Goal: Find specific page/section: Find specific page/section

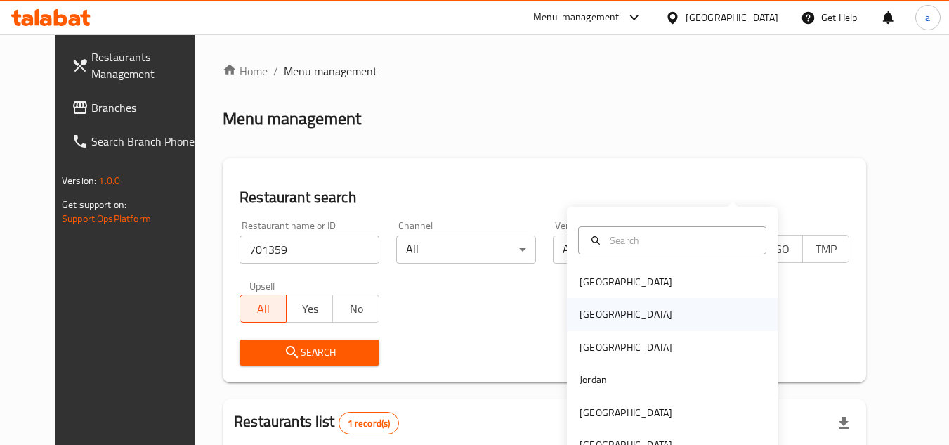
scroll to position [170, 0]
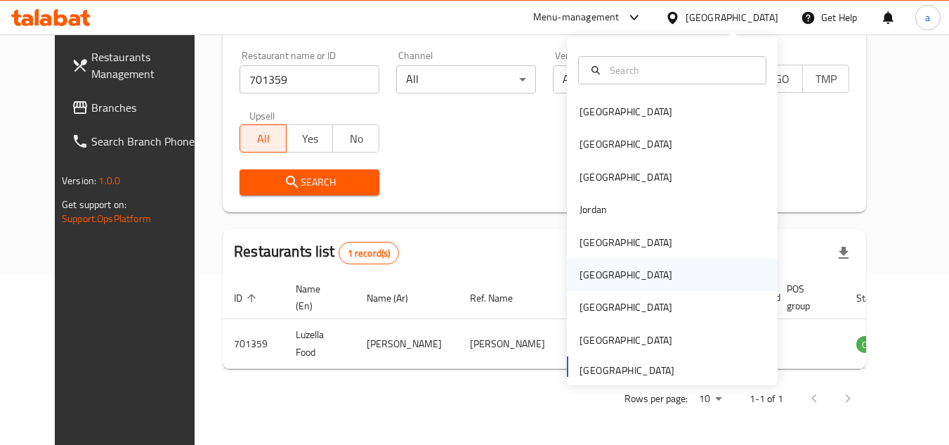
click at [610, 270] on div "[GEOGRAPHIC_DATA]" at bounding box center [672, 274] width 211 height 32
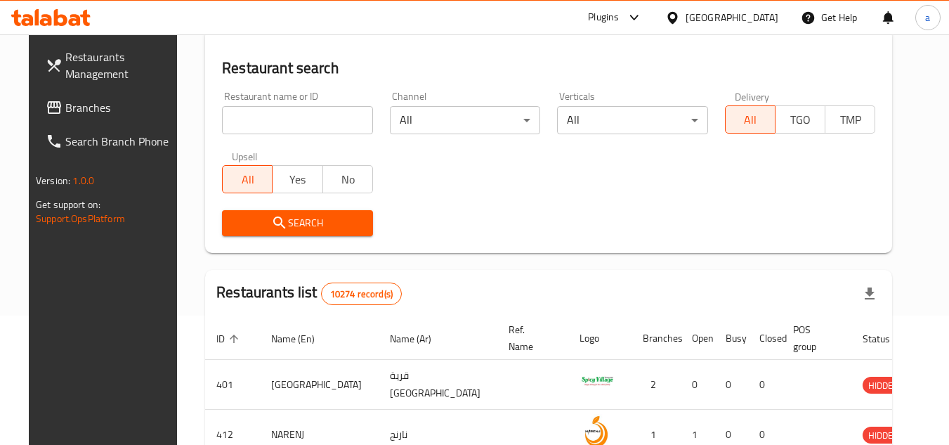
scroll to position [170, 0]
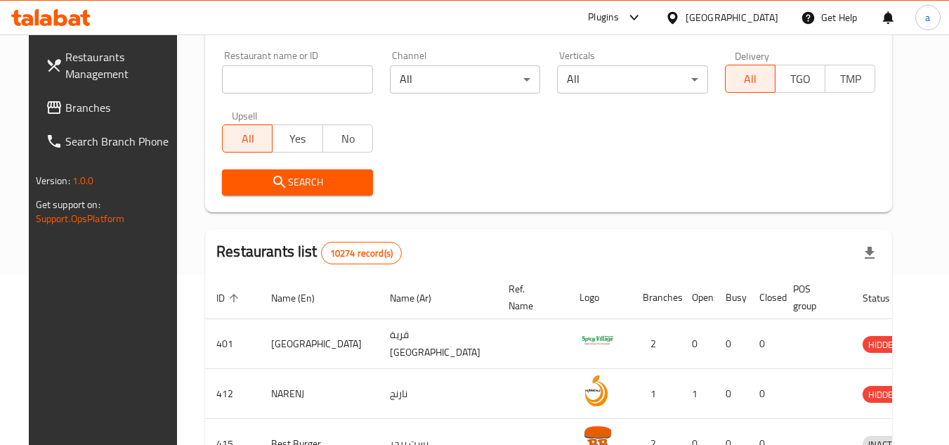
click at [72, 113] on span "Branches" at bounding box center [120, 107] width 111 height 17
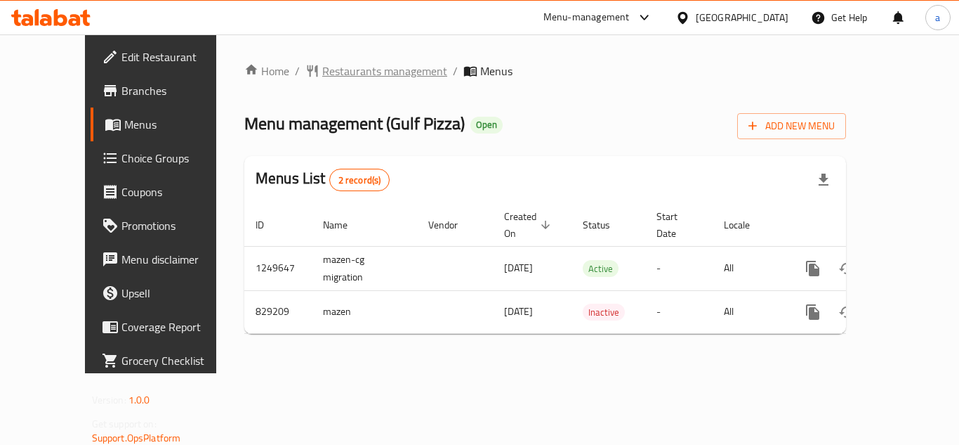
click at [348, 66] on span "Restaurants management" at bounding box center [384, 71] width 125 height 17
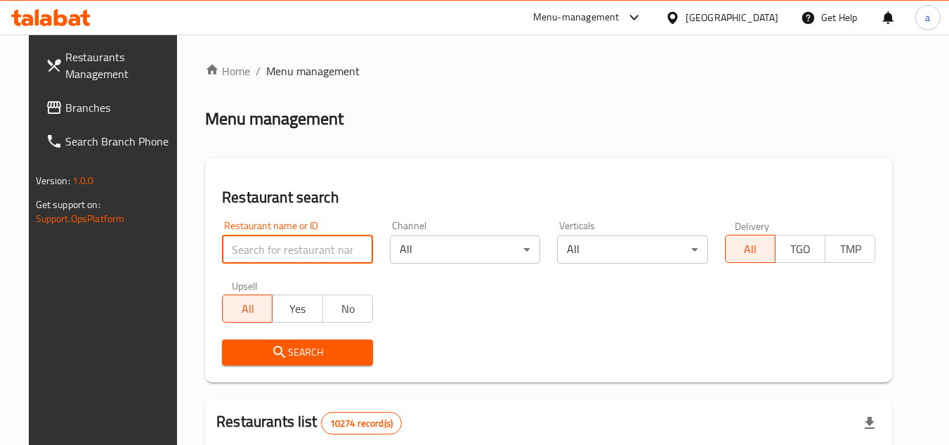
click at [312, 252] on input "search" at bounding box center [297, 249] width 151 height 28
paste input "655548"
type input "655548"
click at [331, 350] on span "Search" at bounding box center [297, 352] width 129 height 18
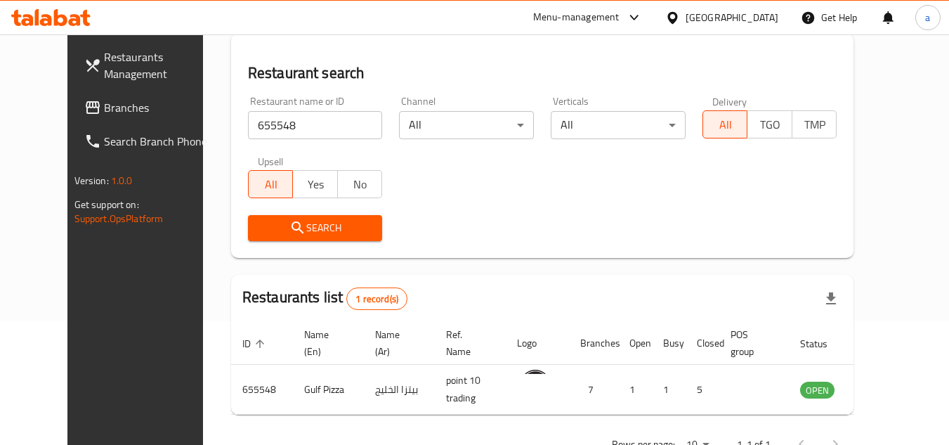
scroll to position [100, 0]
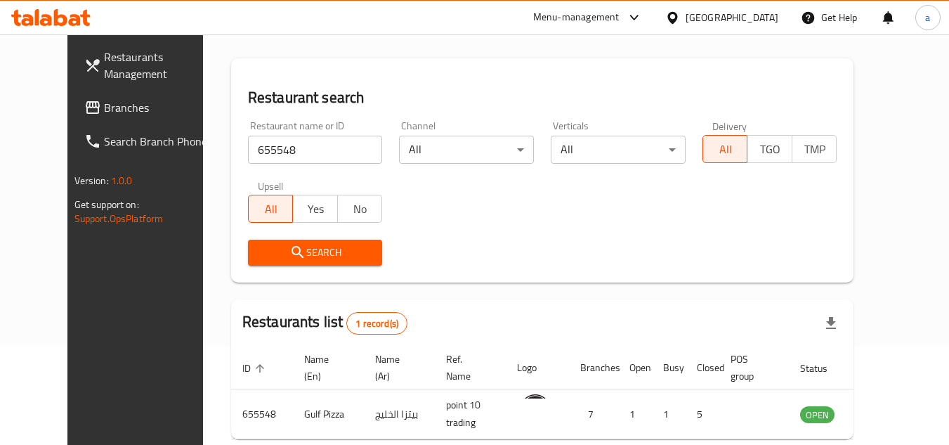
click at [754, 13] on div "[GEOGRAPHIC_DATA]" at bounding box center [731, 17] width 93 height 15
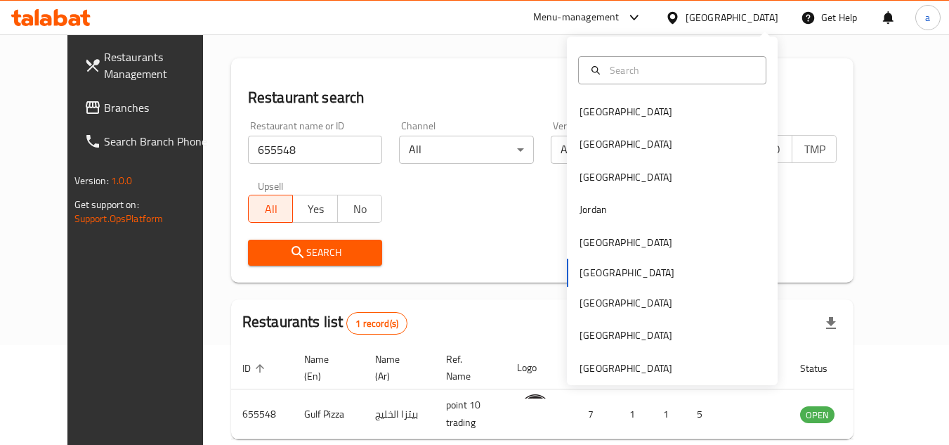
click at [104, 104] on span "Branches" at bounding box center [159, 107] width 111 height 17
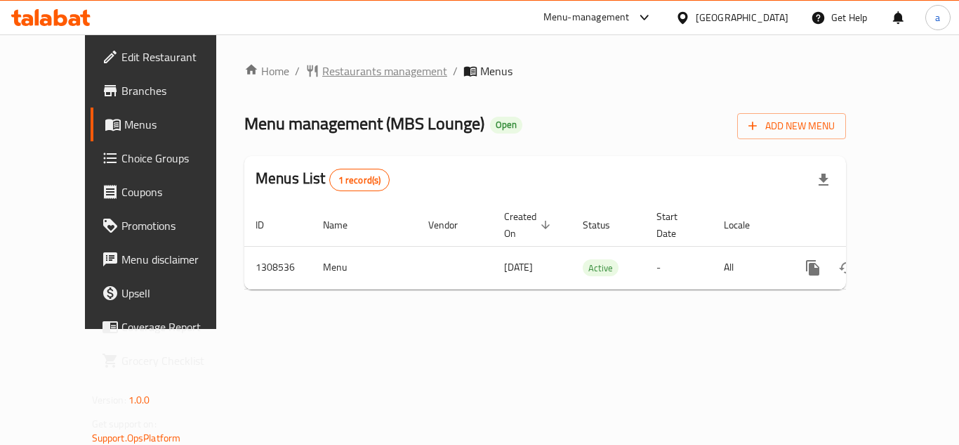
click at [361, 70] on span "Restaurants management" at bounding box center [384, 71] width 125 height 17
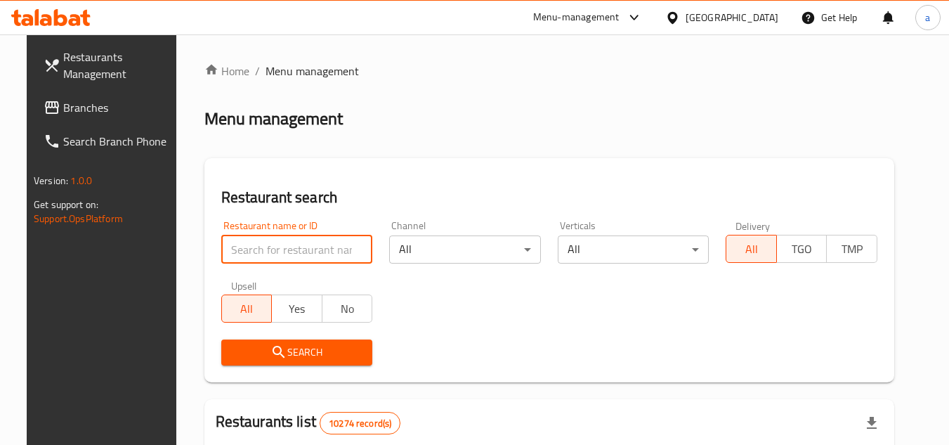
click at [298, 246] on input "search" at bounding box center [297, 249] width 152 height 28
paste input "704911"
type input "704911"
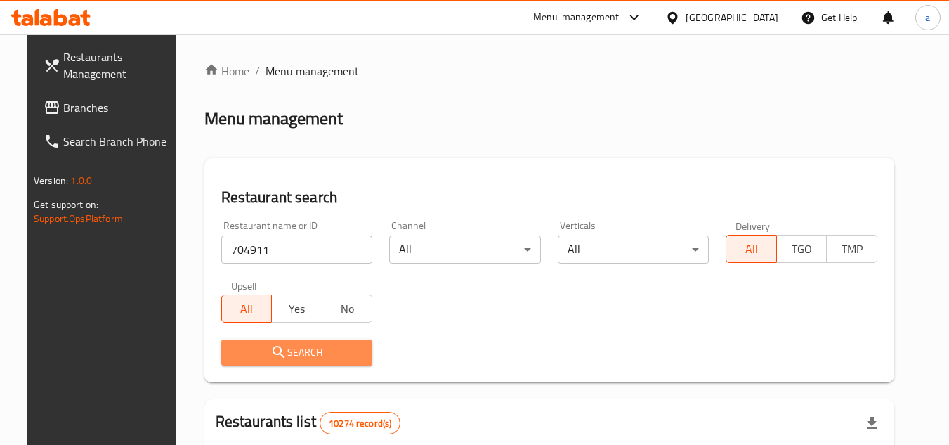
click at [313, 349] on span "Search" at bounding box center [296, 352] width 129 height 18
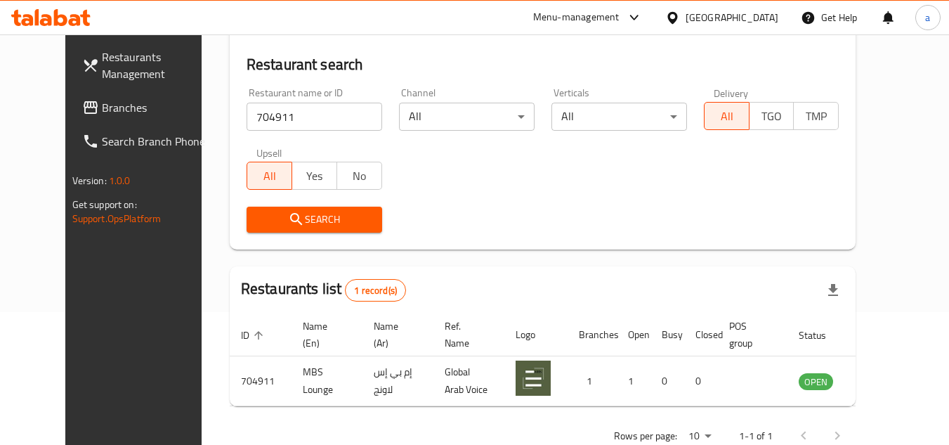
scroll to position [170, 0]
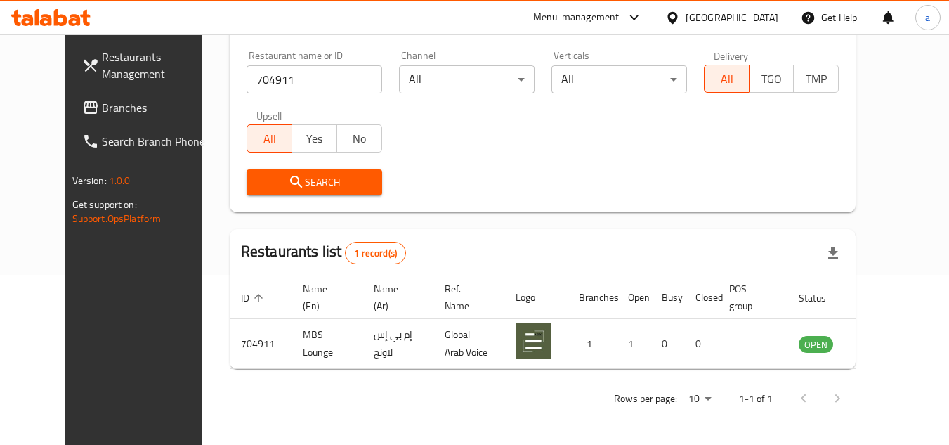
click at [102, 102] on span "Branches" at bounding box center [157, 107] width 111 height 17
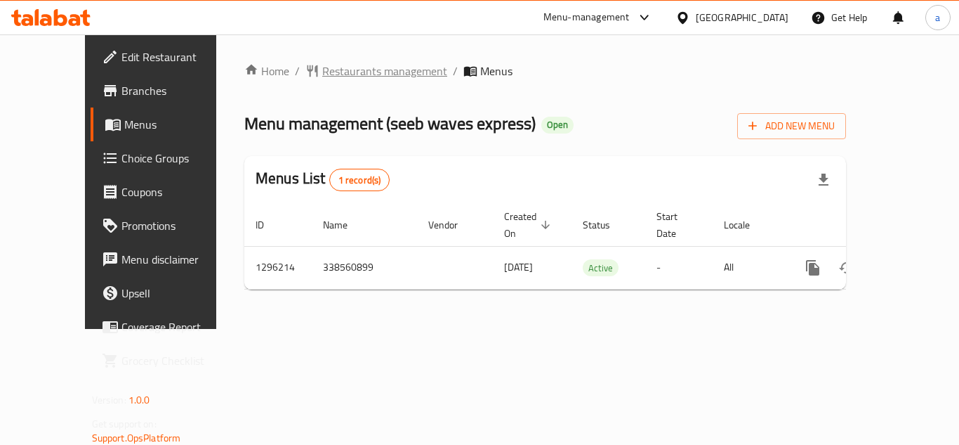
click at [341, 67] on span "Restaurants management" at bounding box center [384, 71] width 125 height 17
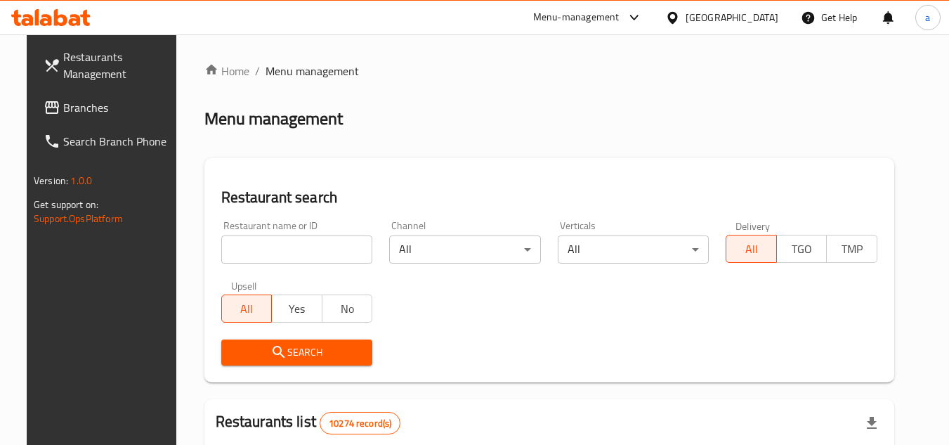
click at [296, 249] on input "search" at bounding box center [297, 249] width 152 height 28
paste input "699940"
type input "699940"
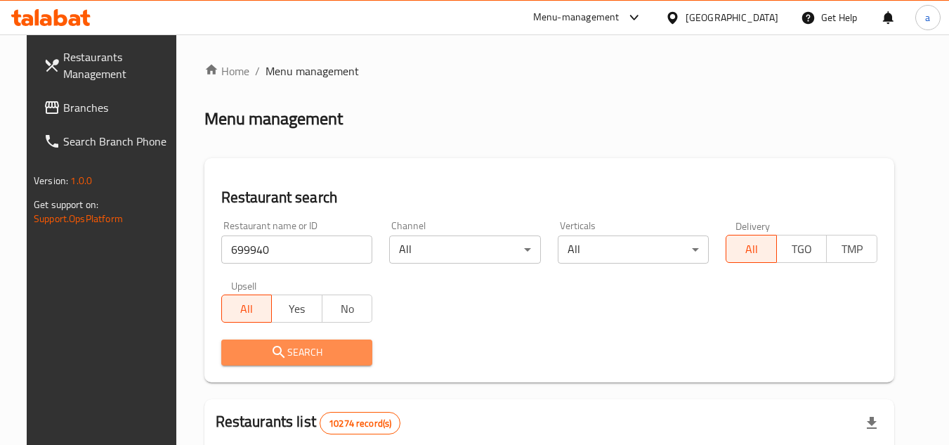
click at [331, 349] on span "Search" at bounding box center [296, 352] width 129 height 18
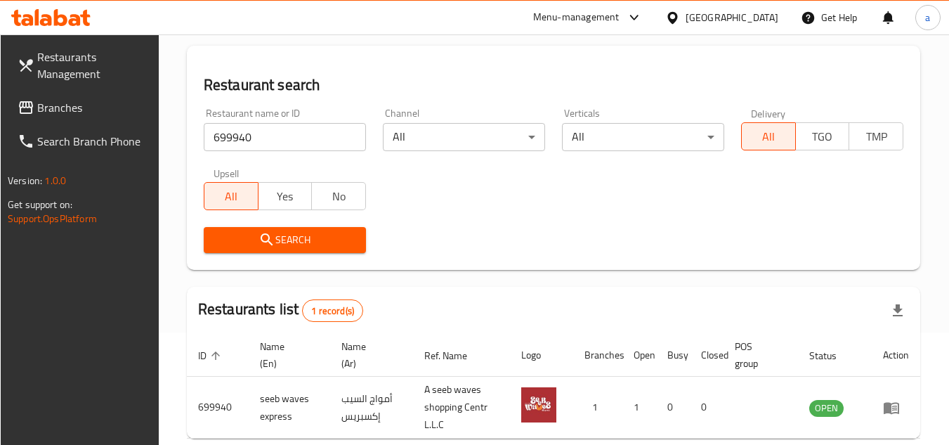
scroll to position [112, 0]
click at [773, 5] on div "[GEOGRAPHIC_DATA]" at bounding box center [722, 18] width 136 height 34
click at [752, 16] on div "[GEOGRAPHIC_DATA]" at bounding box center [731, 17] width 93 height 15
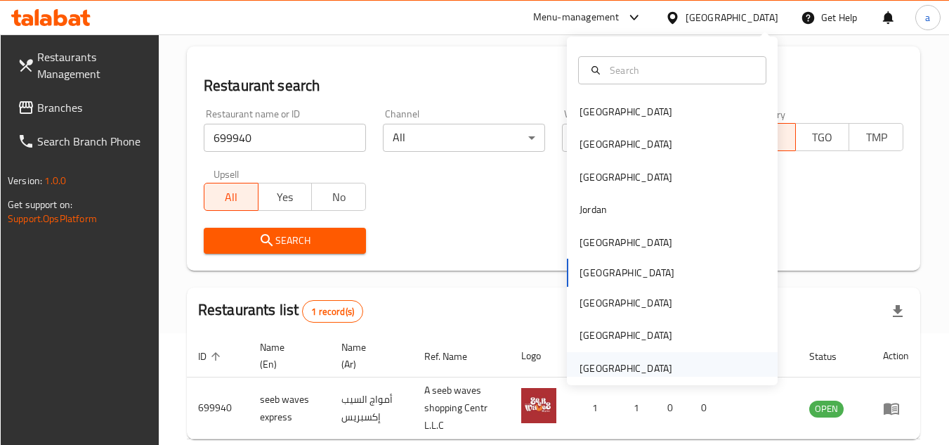
click at [662, 364] on div "[GEOGRAPHIC_DATA]" at bounding box center [625, 368] width 115 height 32
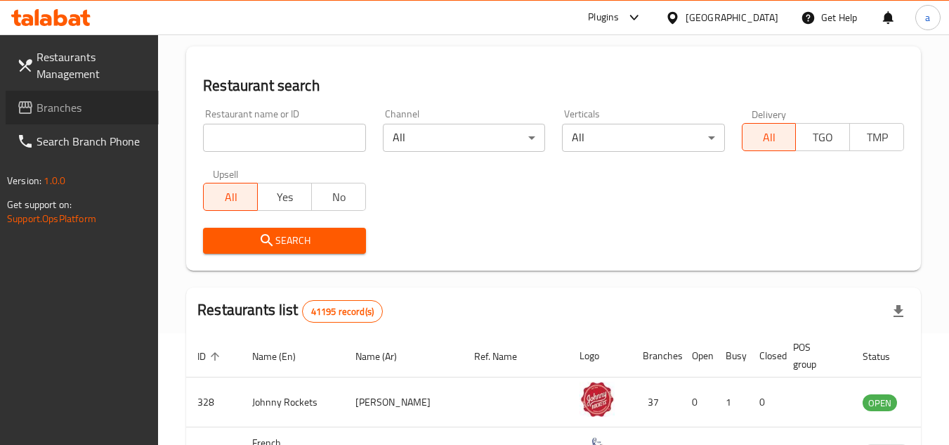
click at [77, 113] on span "Branches" at bounding box center [92, 107] width 111 height 17
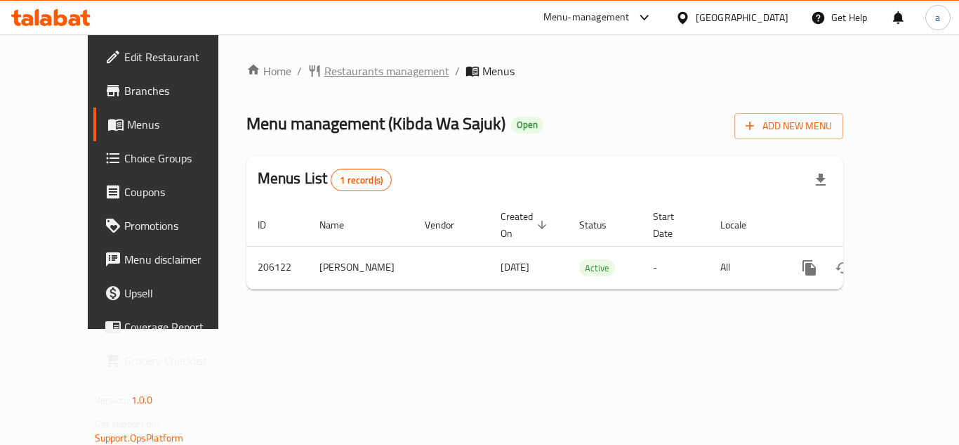
click at [337, 72] on span "Restaurants management" at bounding box center [386, 71] width 125 height 17
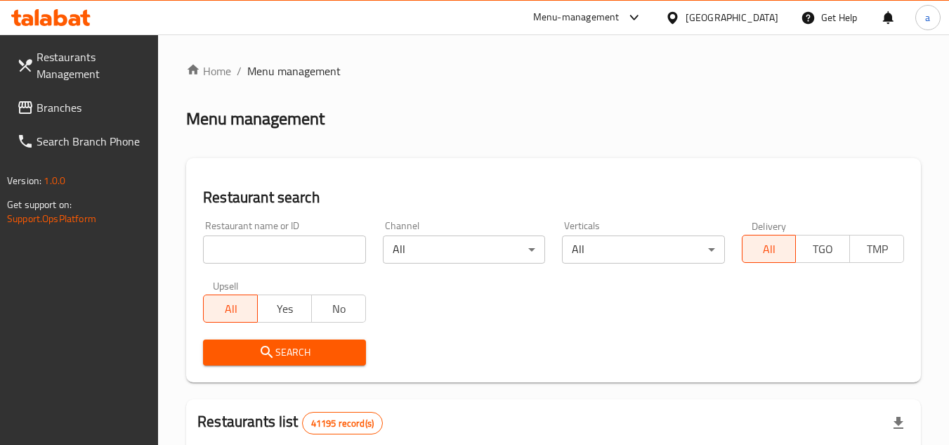
click at [276, 248] on input "search" at bounding box center [284, 249] width 162 height 28
paste input "622903"
type input "622903"
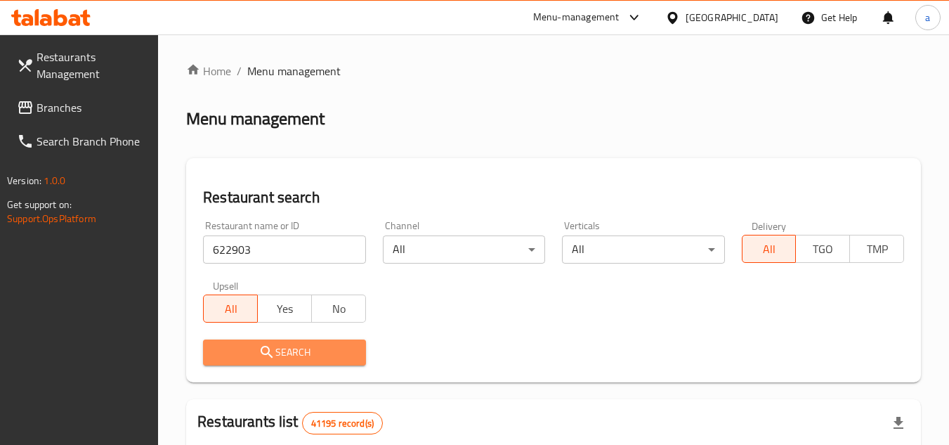
click at [289, 352] on span "Search" at bounding box center [284, 352] width 140 height 18
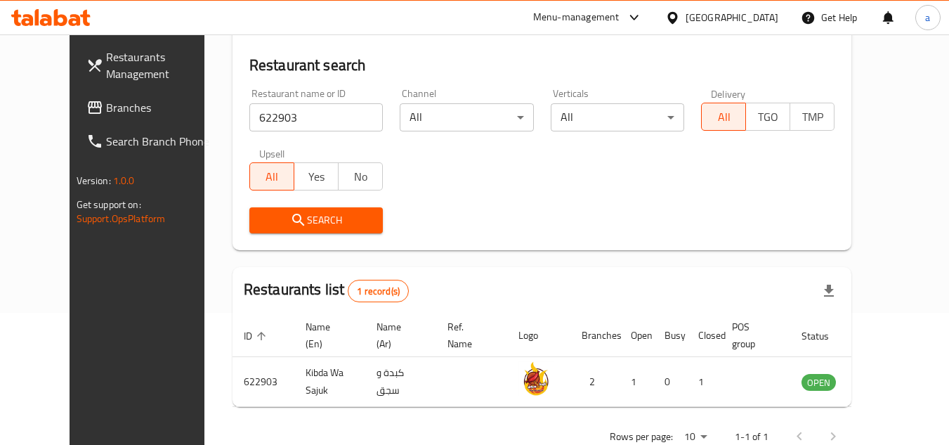
scroll to position [170, 0]
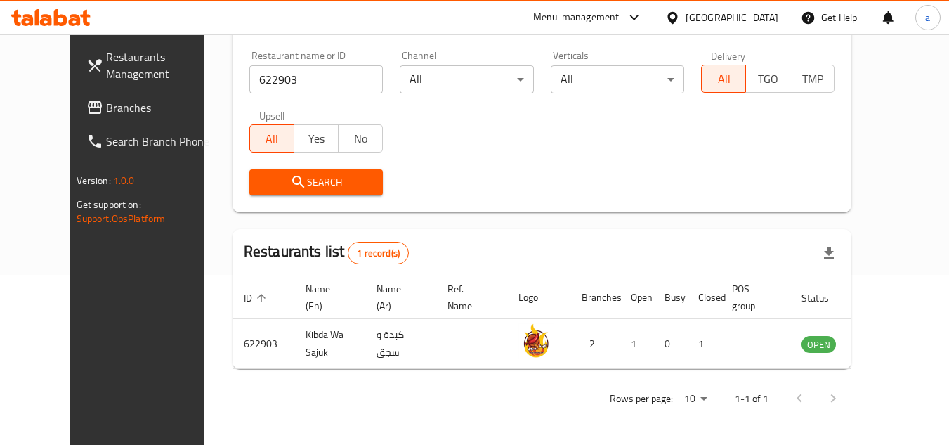
click at [98, 116] on link "Branches" at bounding box center [151, 108] width 153 height 34
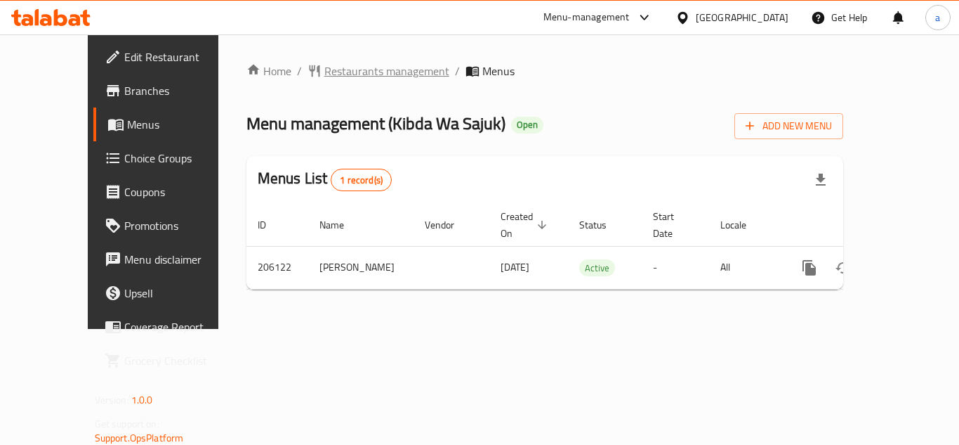
click at [345, 73] on span "Restaurants management" at bounding box center [386, 71] width 125 height 17
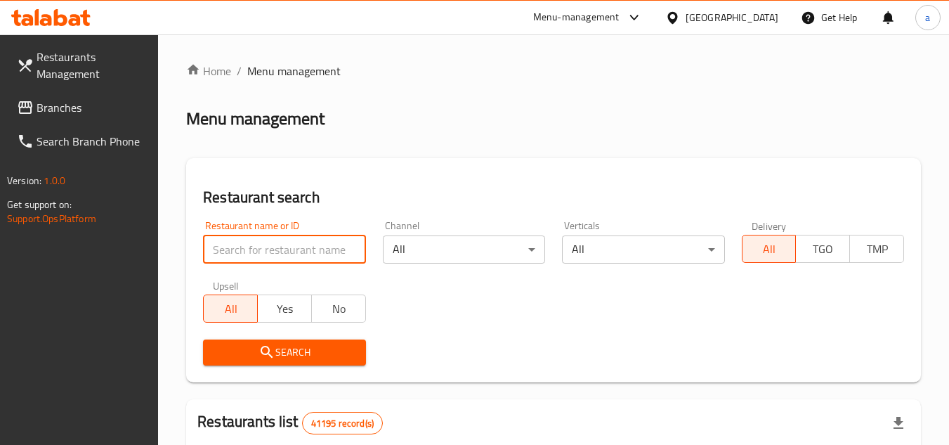
click at [291, 249] on input "search" at bounding box center [284, 249] width 162 height 28
paste input "622903"
type input "622903"
click at [345, 349] on span "Search" at bounding box center [284, 352] width 140 height 18
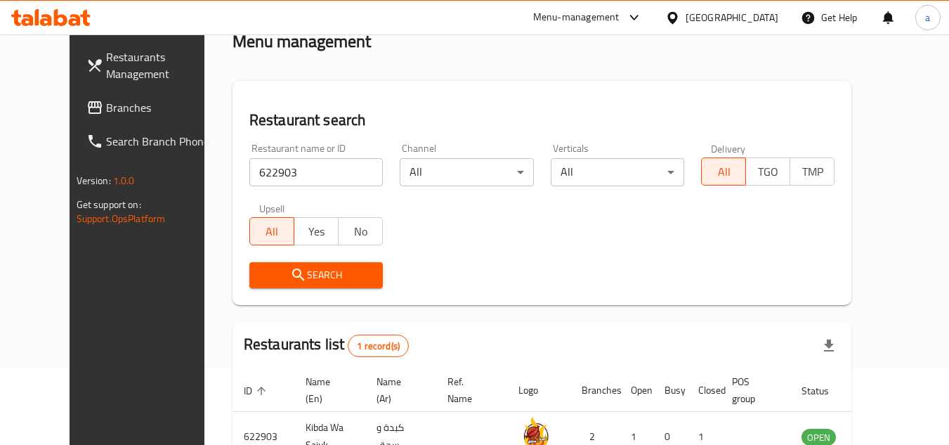
scroll to position [100, 0]
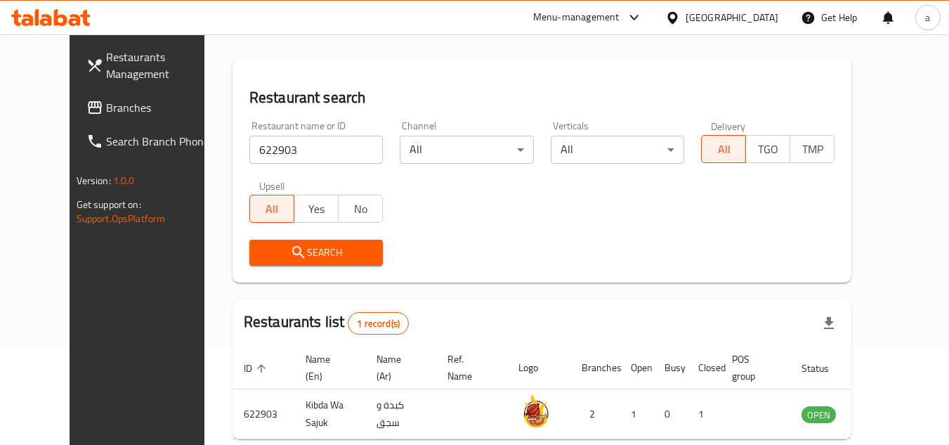
click at [711, 20] on div "[GEOGRAPHIC_DATA]" at bounding box center [731, 17] width 93 height 15
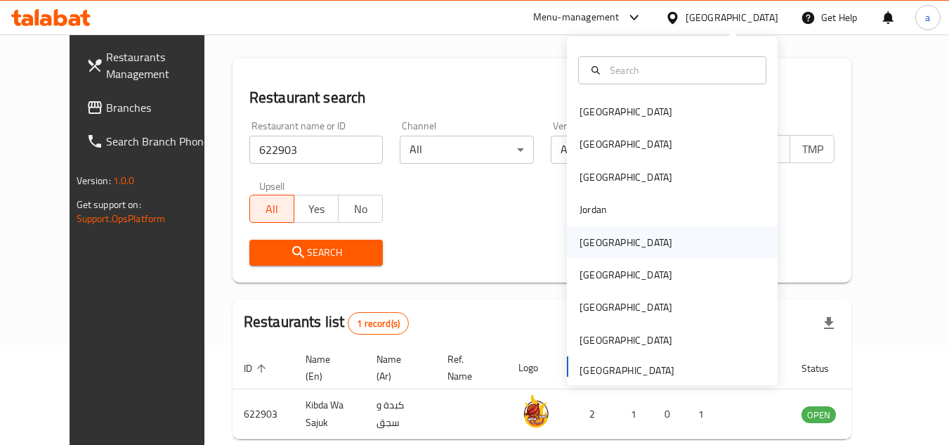
click at [641, 242] on div "Kuwait" at bounding box center [672, 242] width 211 height 32
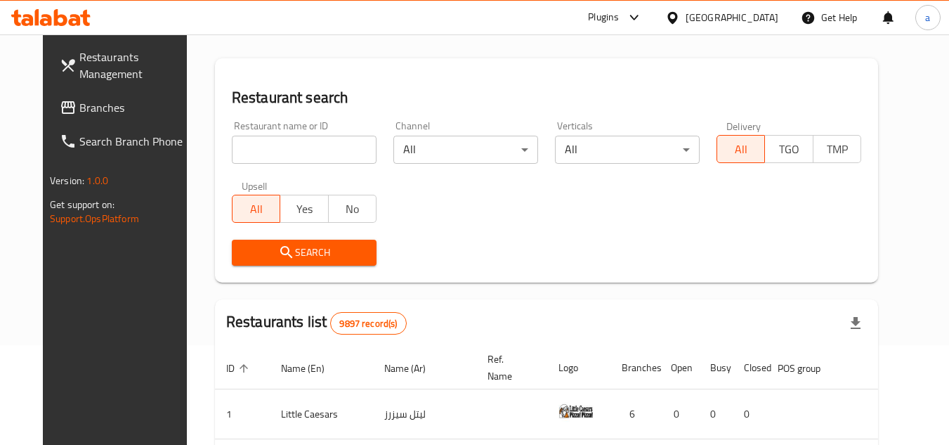
click at [79, 104] on span "Branches" at bounding box center [134, 107] width 111 height 17
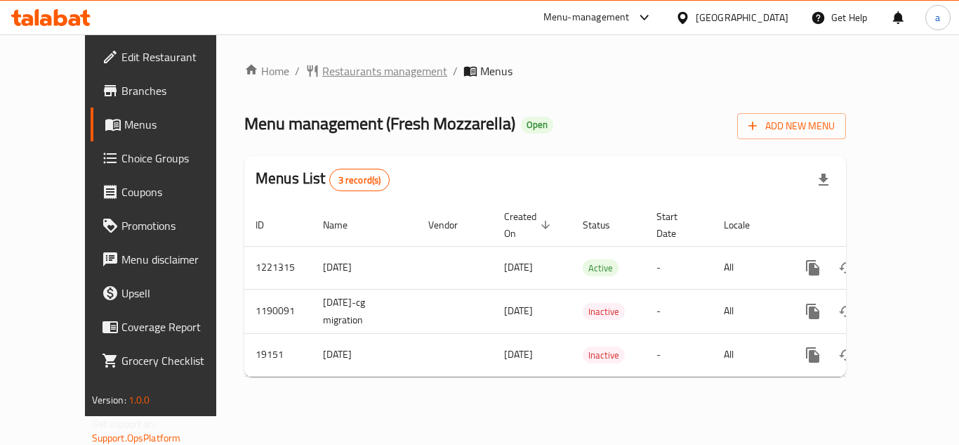
click at [322, 65] on span "Restaurants management" at bounding box center [384, 71] width 125 height 17
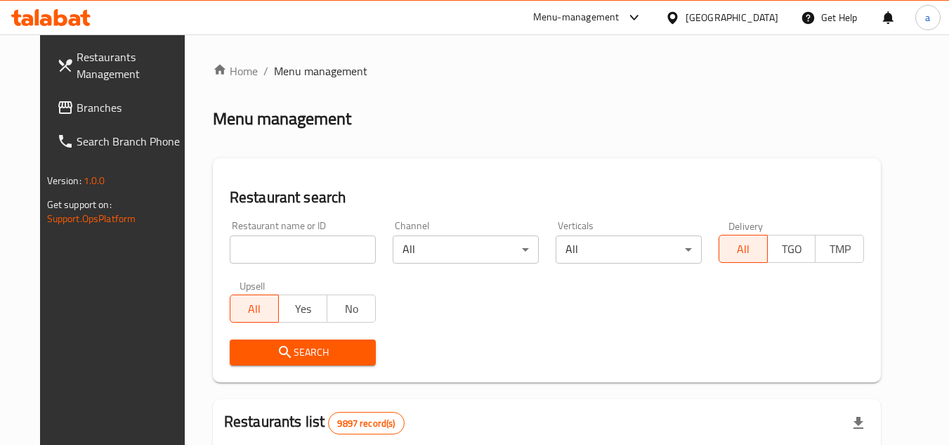
click at [295, 248] on input "search" at bounding box center [303, 249] width 146 height 28
paste input "10274"
type input "10274"
click at [294, 345] on span "Search" at bounding box center [303, 352] width 124 height 18
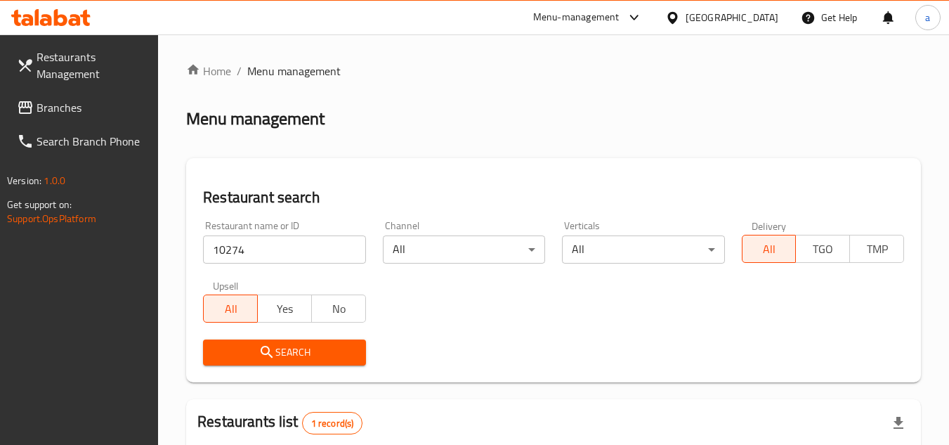
click at [758, 20] on div "[GEOGRAPHIC_DATA]" at bounding box center [731, 17] width 93 height 15
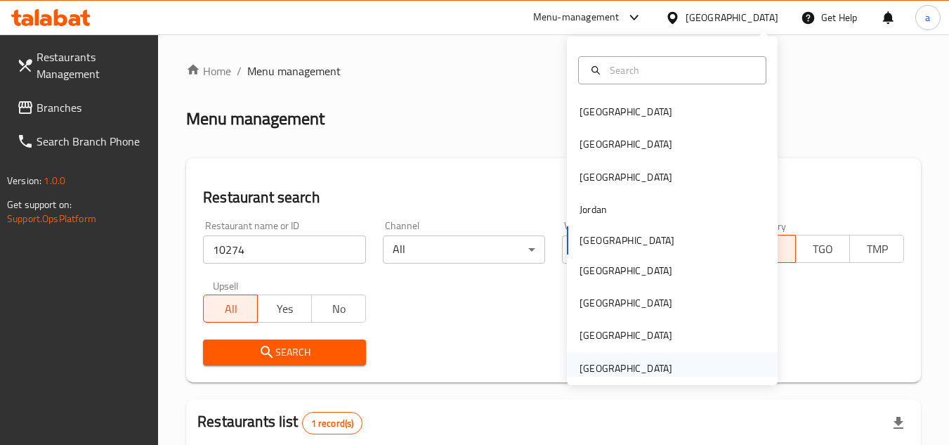
click at [705, 364] on div "[GEOGRAPHIC_DATA]" at bounding box center [672, 368] width 211 height 32
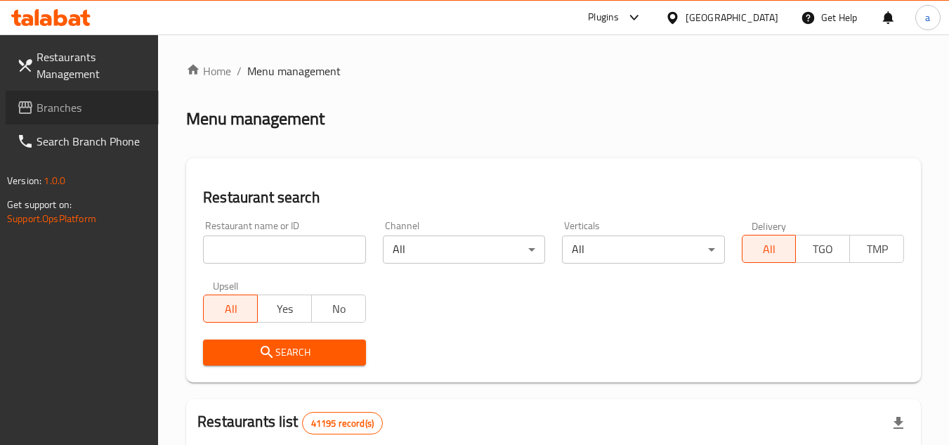
click at [73, 106] on span "Branches" at bounding box center [92, 107] width 111 height 17
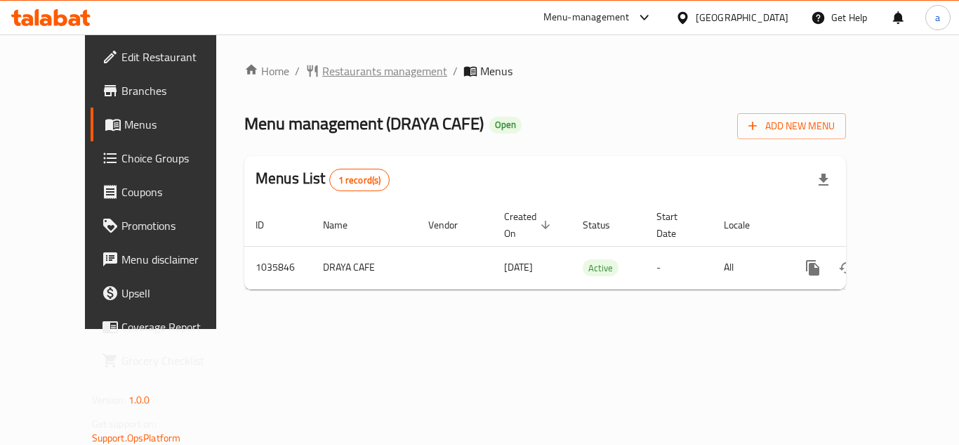
click at [346, 77] on span "Restaurants management" at bounding box center [384, 71] width 125 height 17
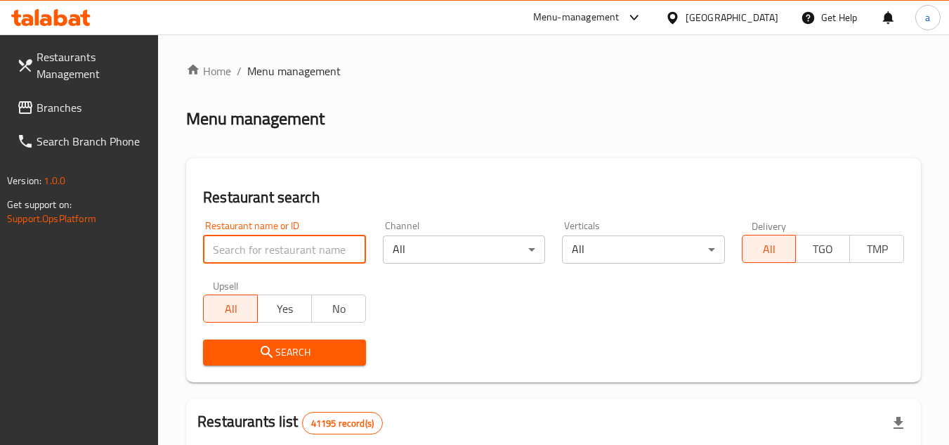
click at [290, 245] on input "search" at bounding box center [284, 249] width 162 height 28
paste input "661697"
type input "661697"
click at [297, 350] on span "Search" at bounding box center [284, 352] width 140 height 18
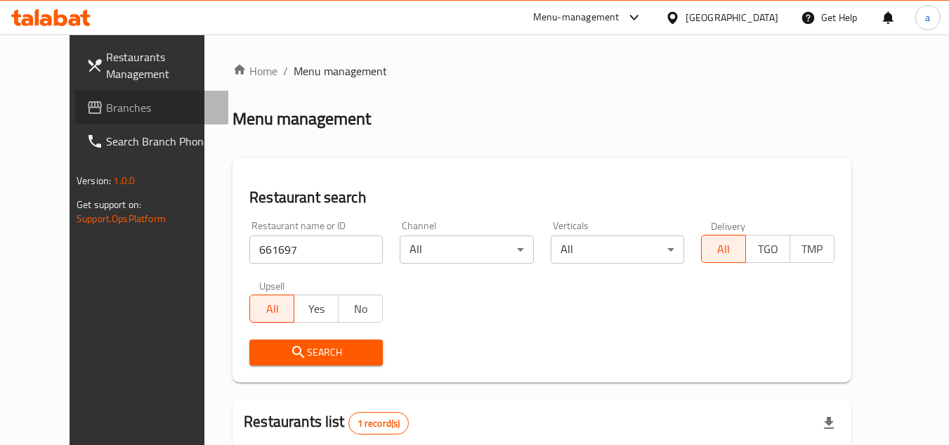
click at [117, 108] on span "Branches" at bounding box center [161, 107] width 111 height 17
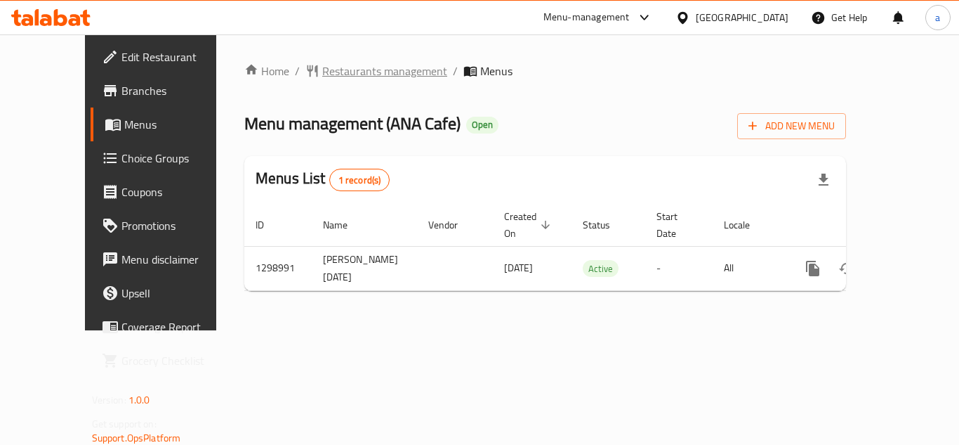
click at [341, 72] on span "Restaurants management" at bounding box center [384, 71] width 125 height 17
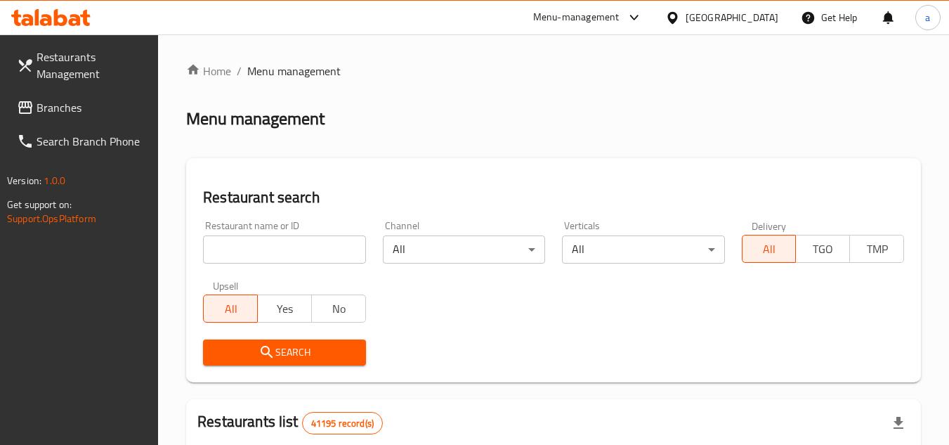
click at [306, 247] on input "search" at bounding box center [284, 249] width 162 height 28
paste input "700939"
type input "700939"
click at [350, 343] on span "Search" at bounding box center [284, 352] width 140 height 18
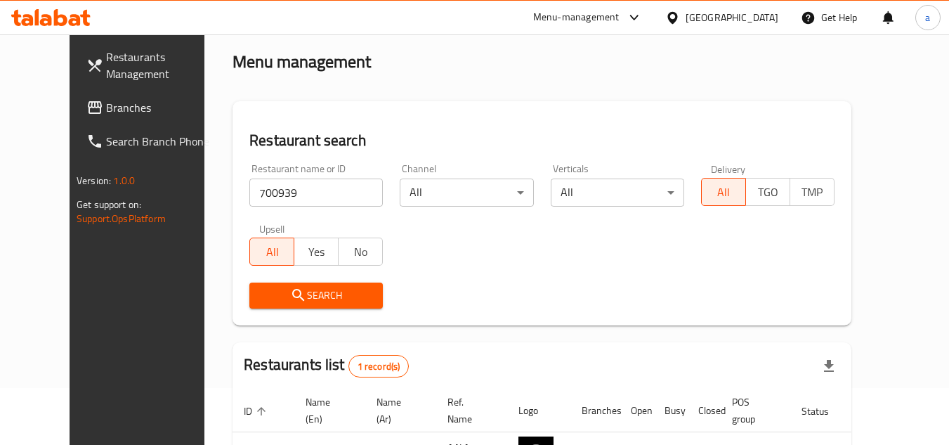
scroll to position [170, 0]
